Goal: Task Accomplishment & Management: Use online tool/utility

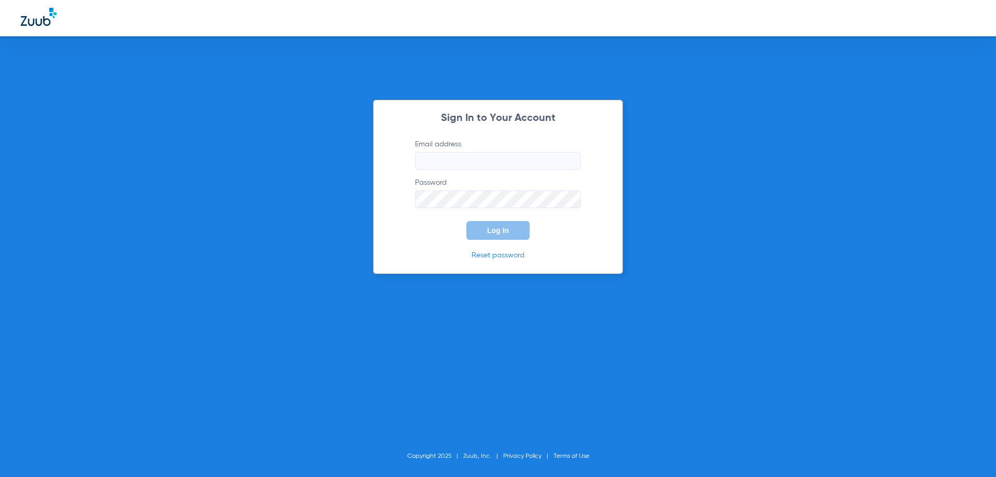
type input "[PERSON_NAME][EMAIL_ADDRESS][PERSON_NAME][DOMAIN_NAME]"
click at [484, 224] on button "Log In" at bounding box center [498, 230] width 63 height 19
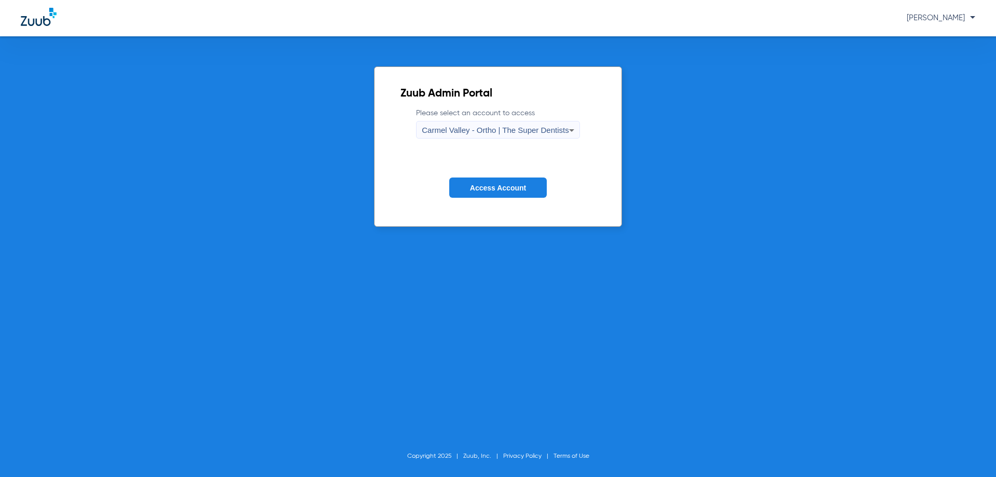
click at [554, 128] on span "Carmel Valley - Ortho | The Super Dentists" at bounding box center [495, 130] width 147 height 9
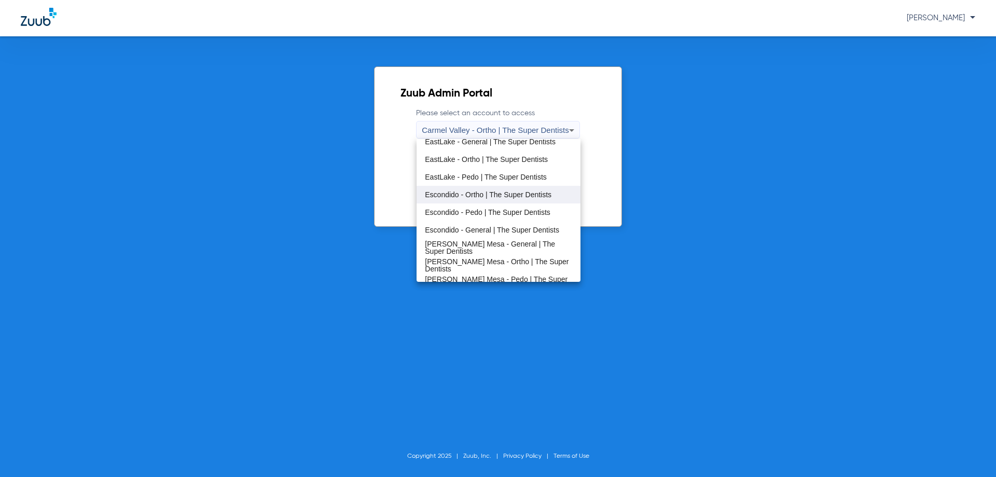
scroll to position [122, 0]
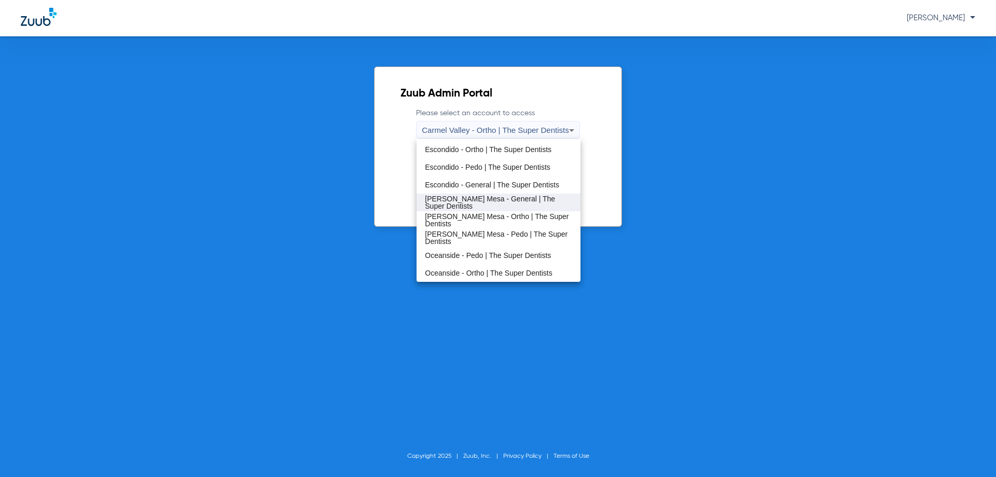
click at [490, 204] on span "[PERSON_NAME] Mesa - General | The Super Dentists" at bounding box center [498, 202] width 147 height 15
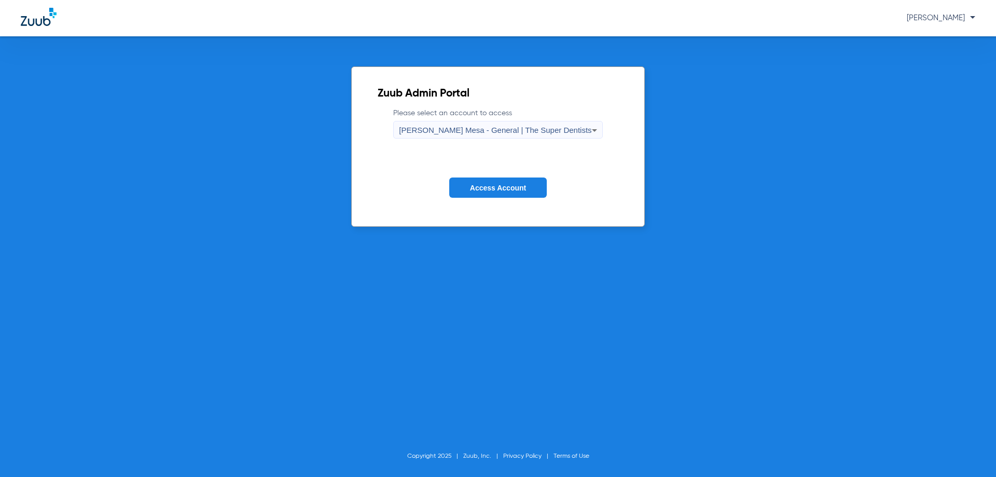
click at [498, 185] on span "Access Account" at bounding box center [498, 188] width 56 height 8
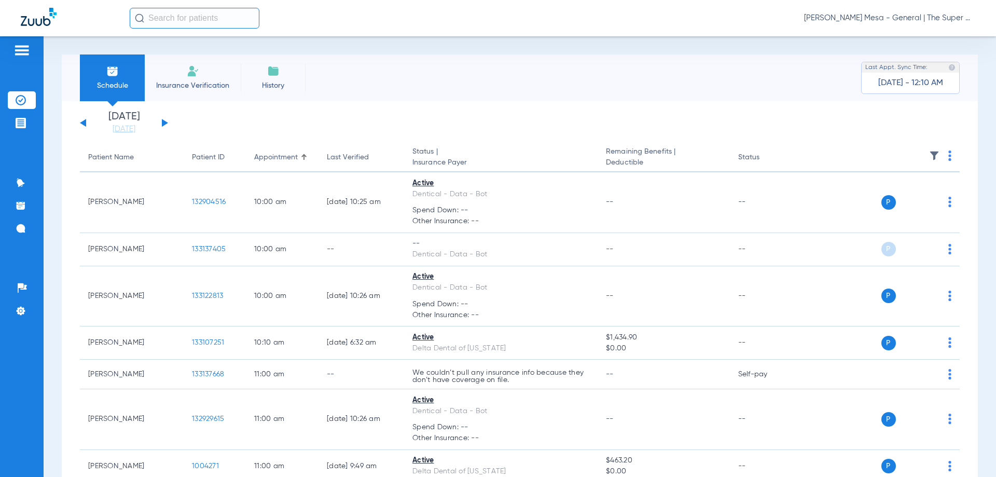
click at [304, 158] on div at bounding box center [304, 157] width 1 height 5
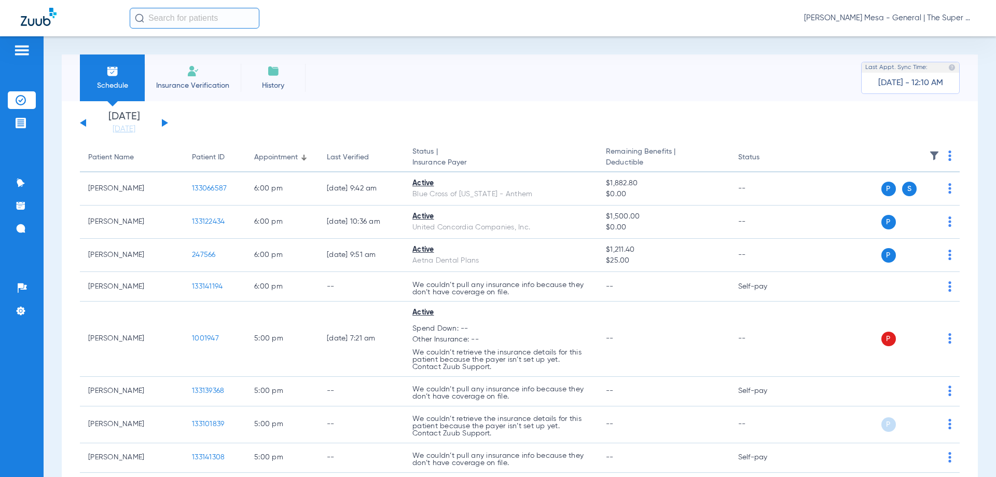
click at [304, 158] on div at bounding box center [303, 158] width 3 height 3
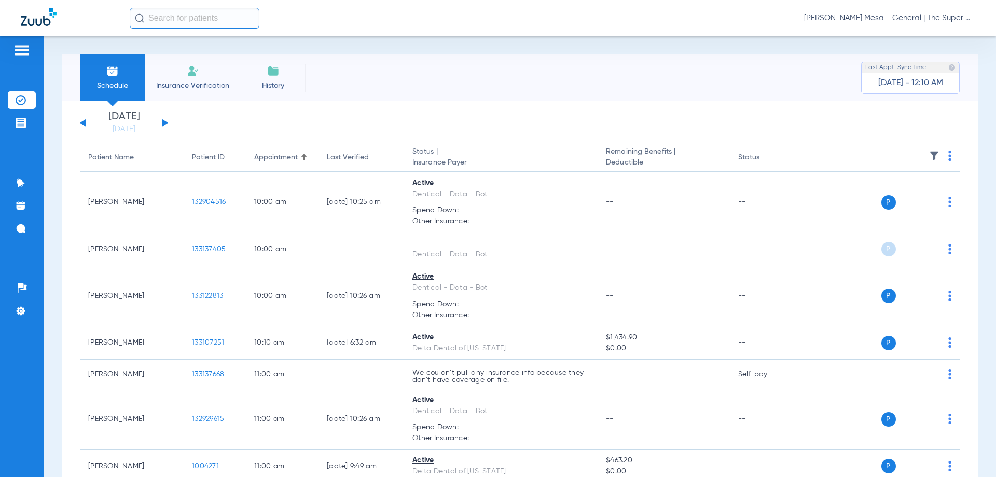
click at [86, 125] on div "[DATE] [DATE] [DATE] [DATE] [DATE] [DATE] [DATE] [DATE] [DATE] [DATE] [DATE] [D…" at bounding box center [124, 123] width 88 height 23
click at [164, 121] on button at bounding box center [165, 123] width 6 height 8
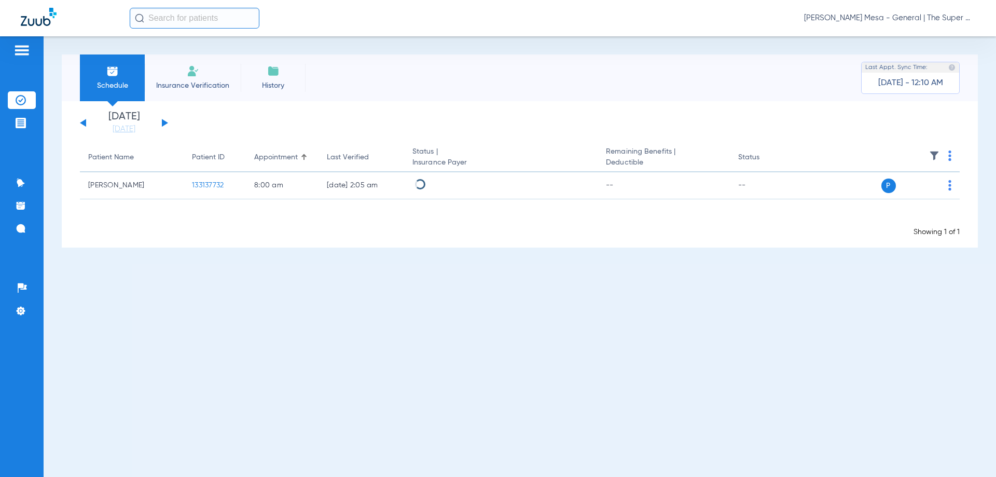
click at [84, 124] on button at bounding box center [83, 123] width 6 height 8
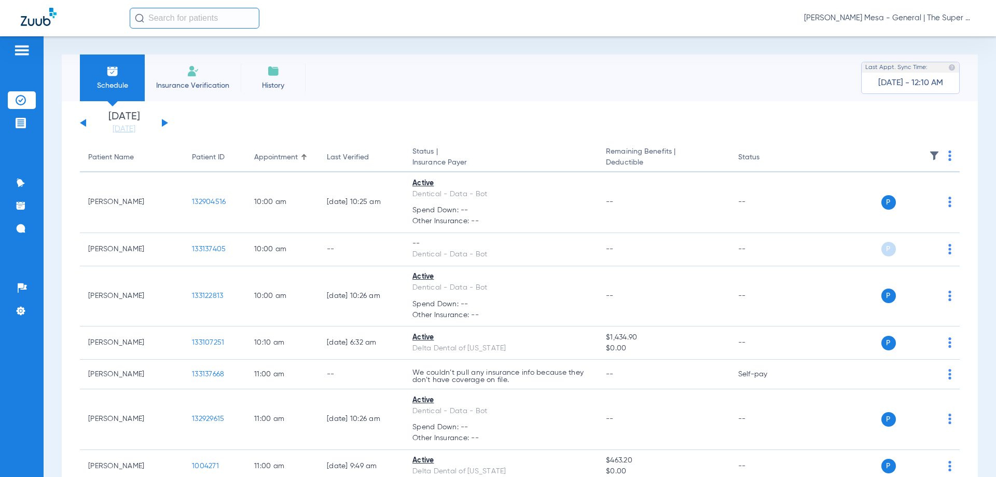
click at [933, 83] on span "[DATE] - 12:10 AM" at bounding box center [911, 83] width 65 height 10
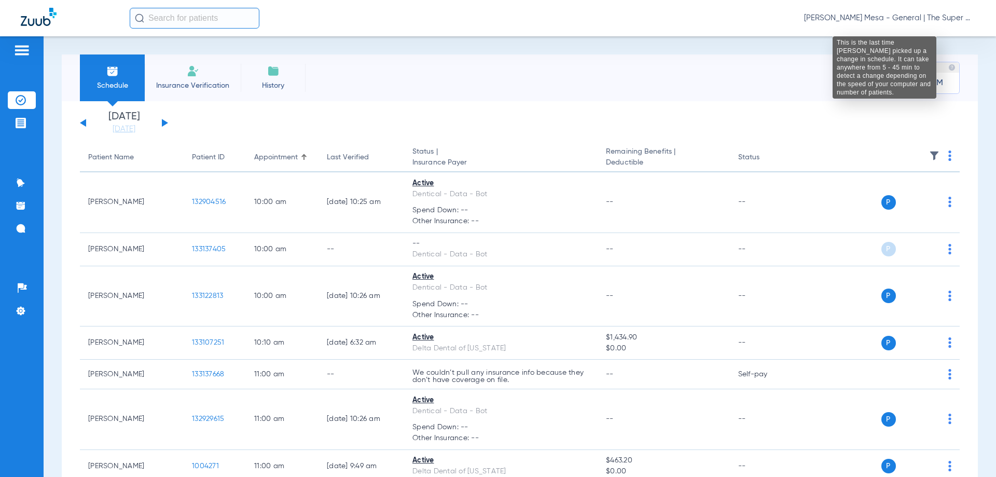
click at [949, 67] on img at bounding box center [952, 67] width 7 height 7
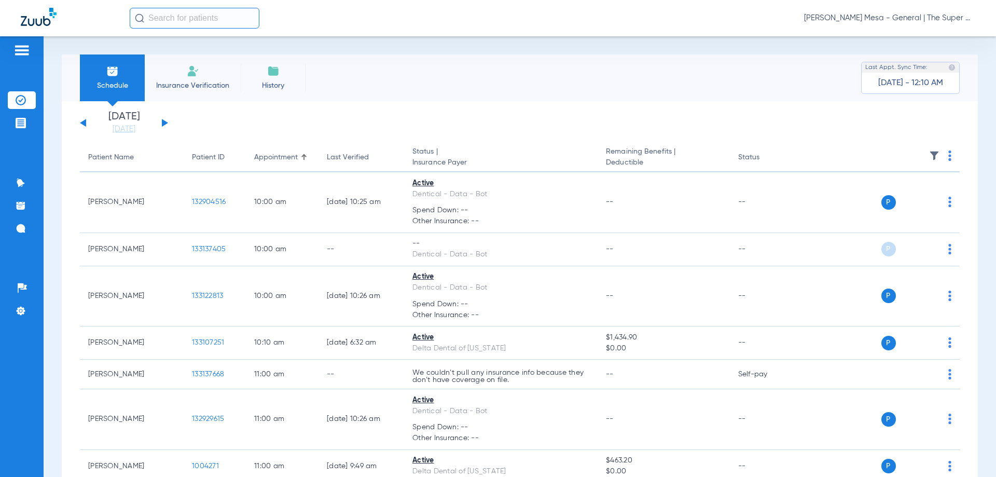
click at [194, 79] on li "Insurance Verification" at bounding box center [193, 77] width 96 height 47
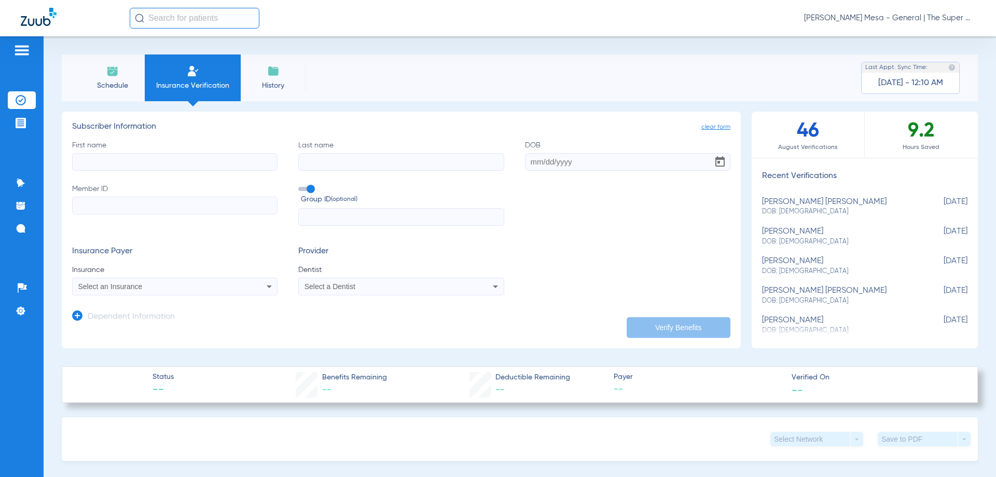
click at [129, 291] on div "Select an Insurance" at bounding box center [175, 286] width 204 height 12
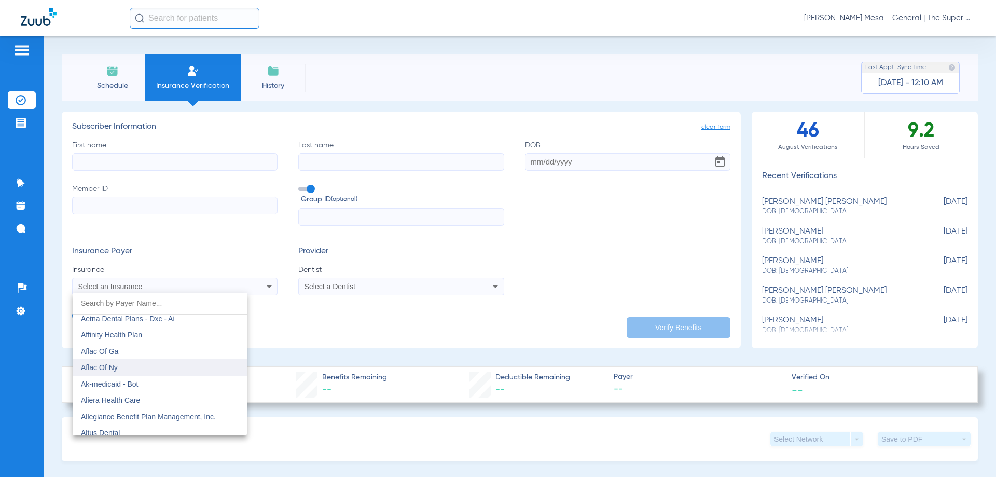
scroll to position [156, 0]
click at [608, 245] on div at bounding box center [498, 238] width 996 height 477
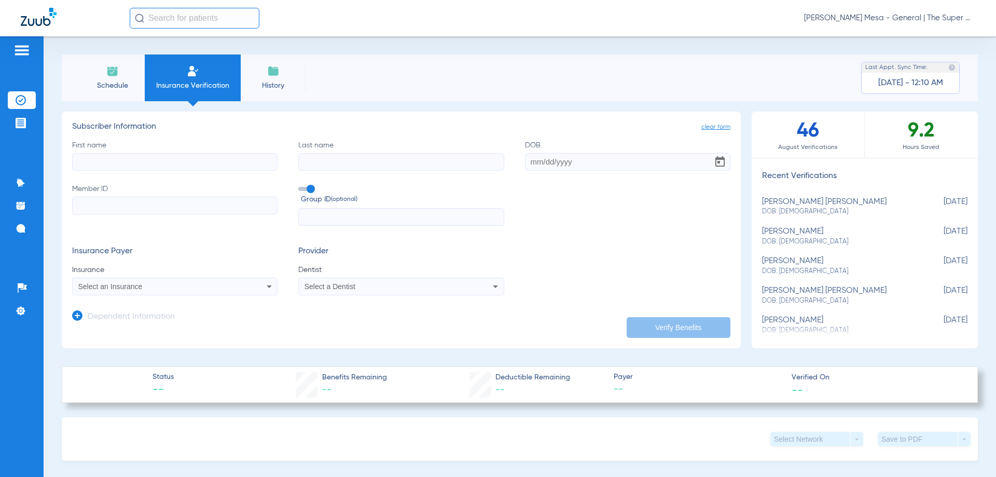
click at [474, 289] on div "Select a Dentist" at bounding box center [401, 286] width 204 height 12
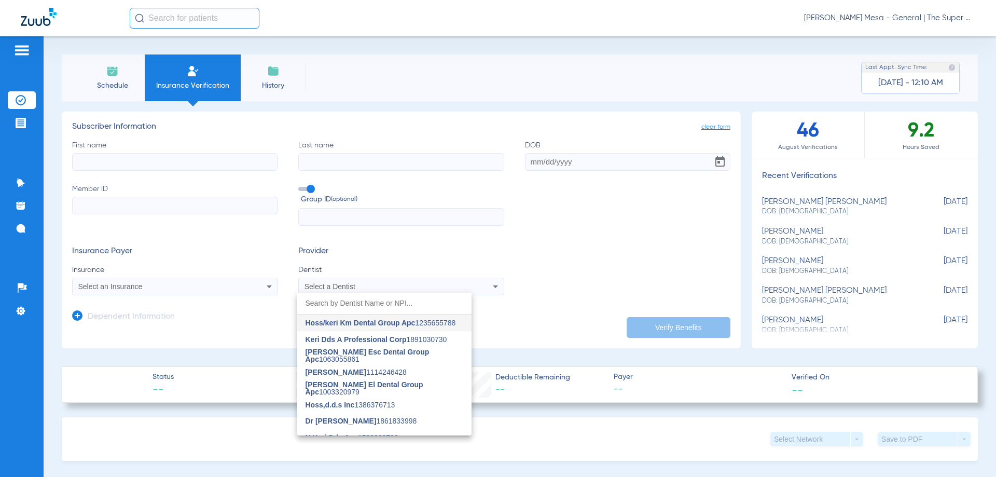
click at [582, 254] on div at bounding box center [498, 238] width 996 height 477
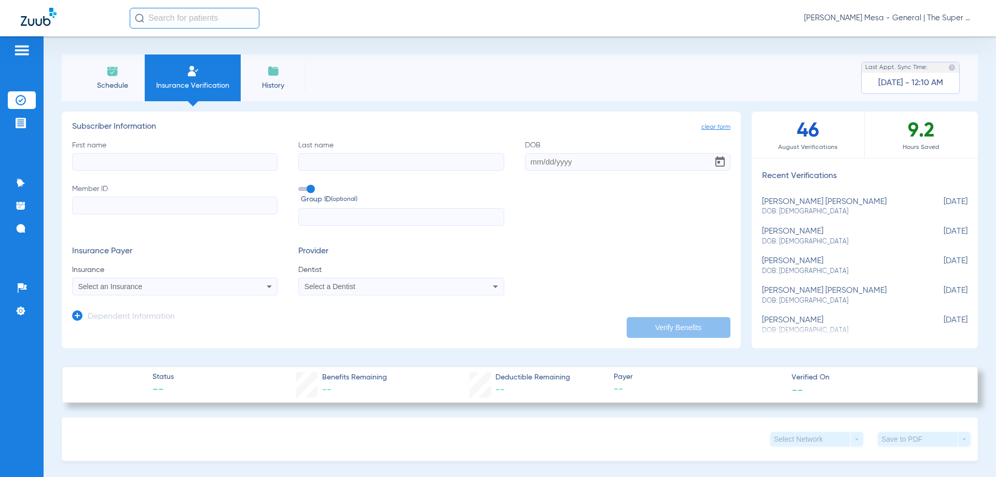
click at [114, 74] on img at bounding box center [112, 71] width 12 height 12
